Goal: Communication & Community: Answer question/provide support

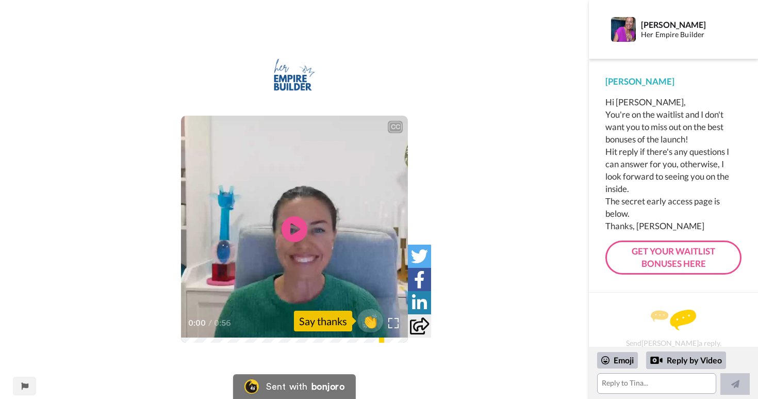
click at [510, 241] on div "CC Play/Pause 0:00 / 0:56 👏 Say thanks" at bounding box center [294, 206] width 589 height 304
click at [624, 386] on textarea at bounding box center [656, 383] width 119 height 21
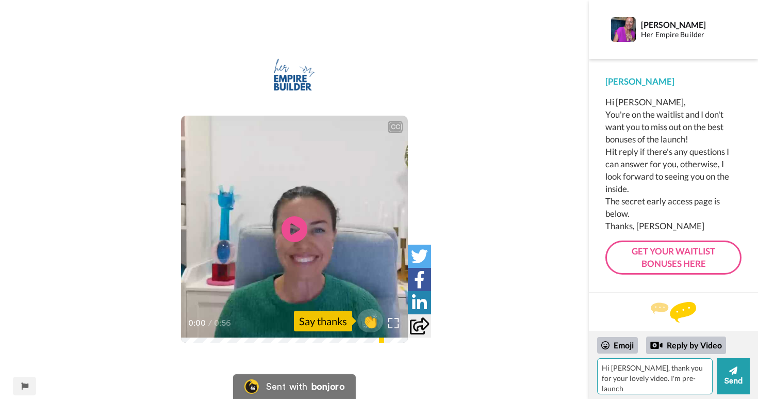
click at [632, 378] on textarea "Hi [PERSON_NAME], thank you for your lovely video. I'm pre-launch" at bounding box center [655, 376] width 116 height 36
click at [706, 378] on textarea "Hi [PERSON_NAME], thank you for your lovely video. I'm in creating/ pre-launch" at bounding box center [655, 376] width 116 height 36
click at [705, 379] on textarea "Hi [PERSON_NAME], thank you for your lovely video. I'm in creating/ pre-launch" at bounding box center [655, 376] width 116 height 36
paste textarea "I've started creating my course, but have limited time. I'd like to chat more a…"
drag, startPoint x: 602, startPoint y: 382, endPoint x: 697, endPoint y: 386, distance: 95.0
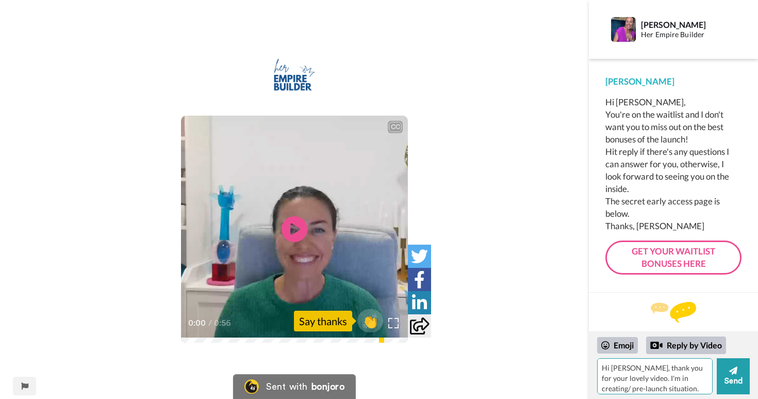
click at [697, 386] on textarea "Hi [PERSON_NAME], thank you for your lovely video. I'm in creating/ pre-launch …" at bounding box center [655, 376] width 116 height 36
click at [695, 366] on textarea "Hi [PERSON_NAME], thank you for your lovely video. I'm in creating/ pre-launch …" at bounding box center [655, 376] width 116 height 36
drag, startPoint x: 695, startPoint y: 366, endPoint x: 704, endPoint y: 378, distance: 14.8
click at [704, 378] on textarea "Hi [PERSON_NAME], thank you for your lovely video. I'm in creating/ pre-launch …" at bounding box center [655, 376] width 116 height 36
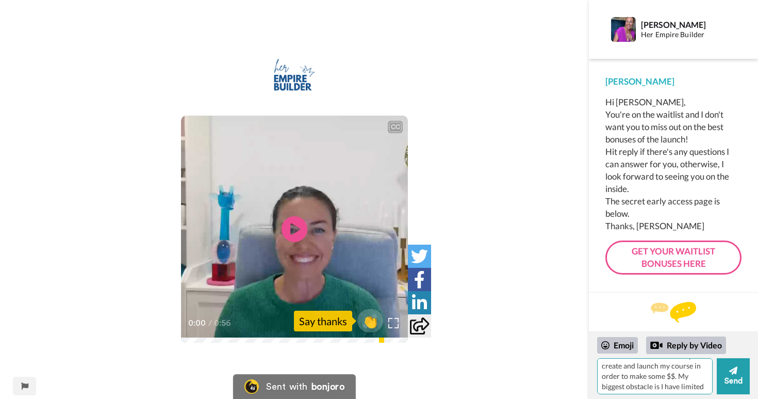
scroll to position [76, 0]
click at [643, 385] on textarea "Hi [PERSON_NAME], thank you for your lovely video. I'm in creating/ pre-launch …" at bounding box center [655, 376] width 116 height 36
click at [680, 381] on textarea "Hi [PERSON_NAME], thank you for your lovely video. I'm in creating/ pre-launch …" at bounding box center [655, 376] width 116 height 36
click at [659, 390] on textarea "Hi [PERSON_NAME], thank you for your lovely video. I'm in creating/ pre-launch …" at bounding box center [655, 376] width 116 height 36
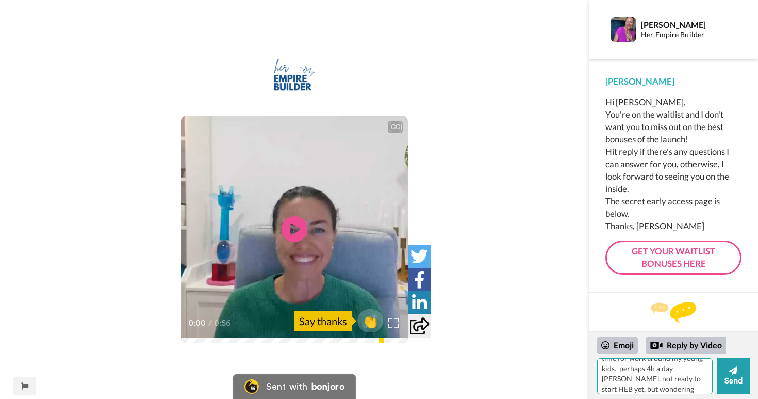
click at [656, 388] on textarea "Hi [PERSON_NAME], thank you for your lovely video. I'm in creating/ pre-launch …" at bounding box center [655, 376] width 116 height 36
type textarea "Hi [PERSON_NAME], thank you for your lovely video. I'm in creating/ pre-launch …"
click at [736, 377] on button "Send" at bounding box center [733, 376] width 33 height 36
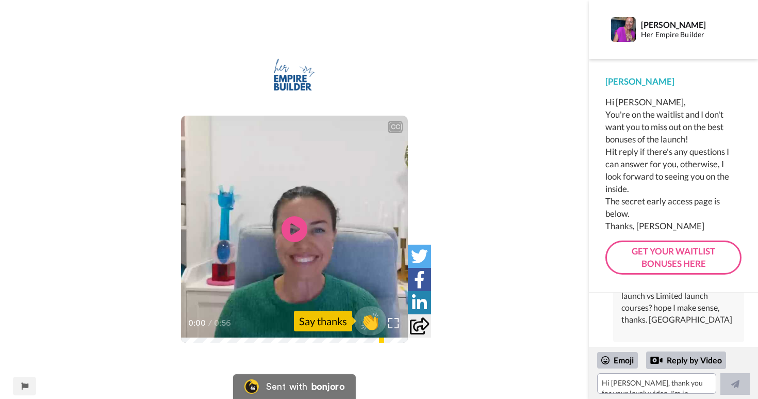
click at [370, 322] on span "👏" at bounding box center [370, 321] width 32 height 21
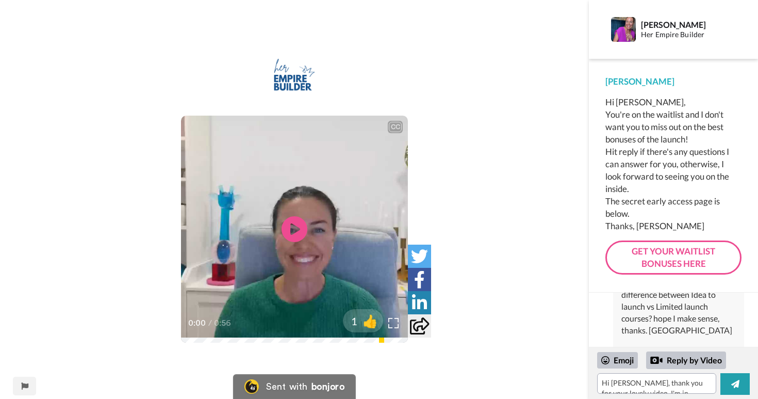
click at [481, 301] on div "CC Play/Pause 0:00 / 0:56 1 👍" at bounding box center [294, 206] width 589 height 304
click at [642, 251] on link "GET YOUR WAITLIST BONUSES HERE" at bounding box center [674, 257] width 136 height 35
